Goal: Find specific page/section: Find specific page/section

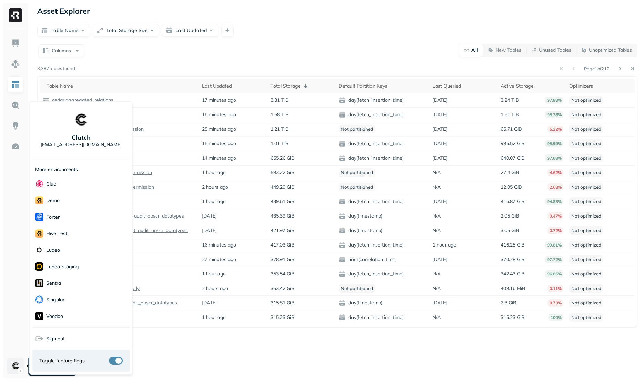
click at [17, 366] on html "Asset Explorer Table Name Total Storage Size Last Updated Columns All New Table…" at bounding box center [322, 190] width 644 height 381
click at [70, 316] on div "Voodoo" at bounding box center [80, 316] width 97 height 17
